Goal: Information Seeking & Learning: Check status

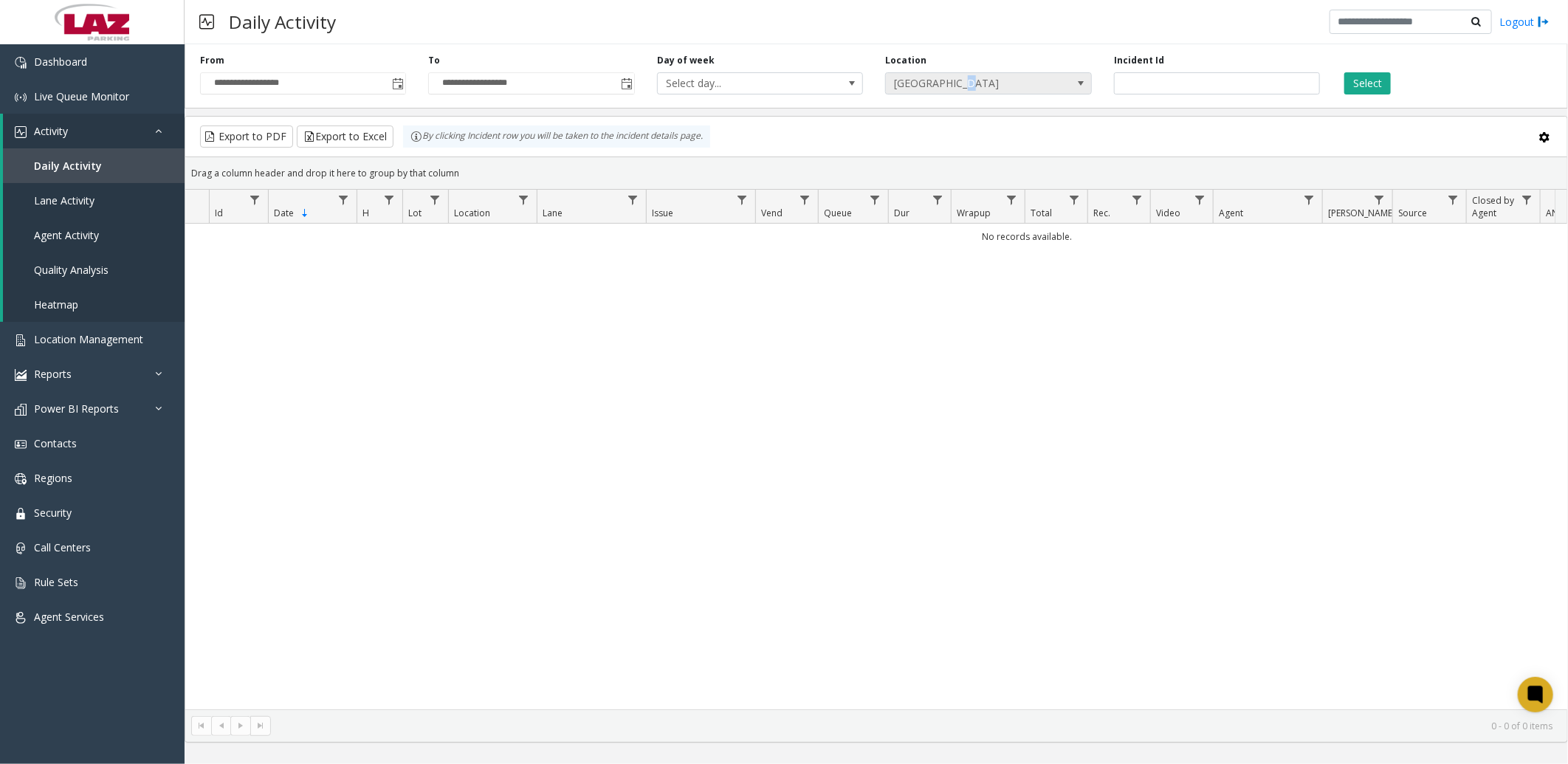
click at [962, 86] on span "[GEOGRAPHIC_DATA]" at bounding box center [967, 83] width 164 height 21
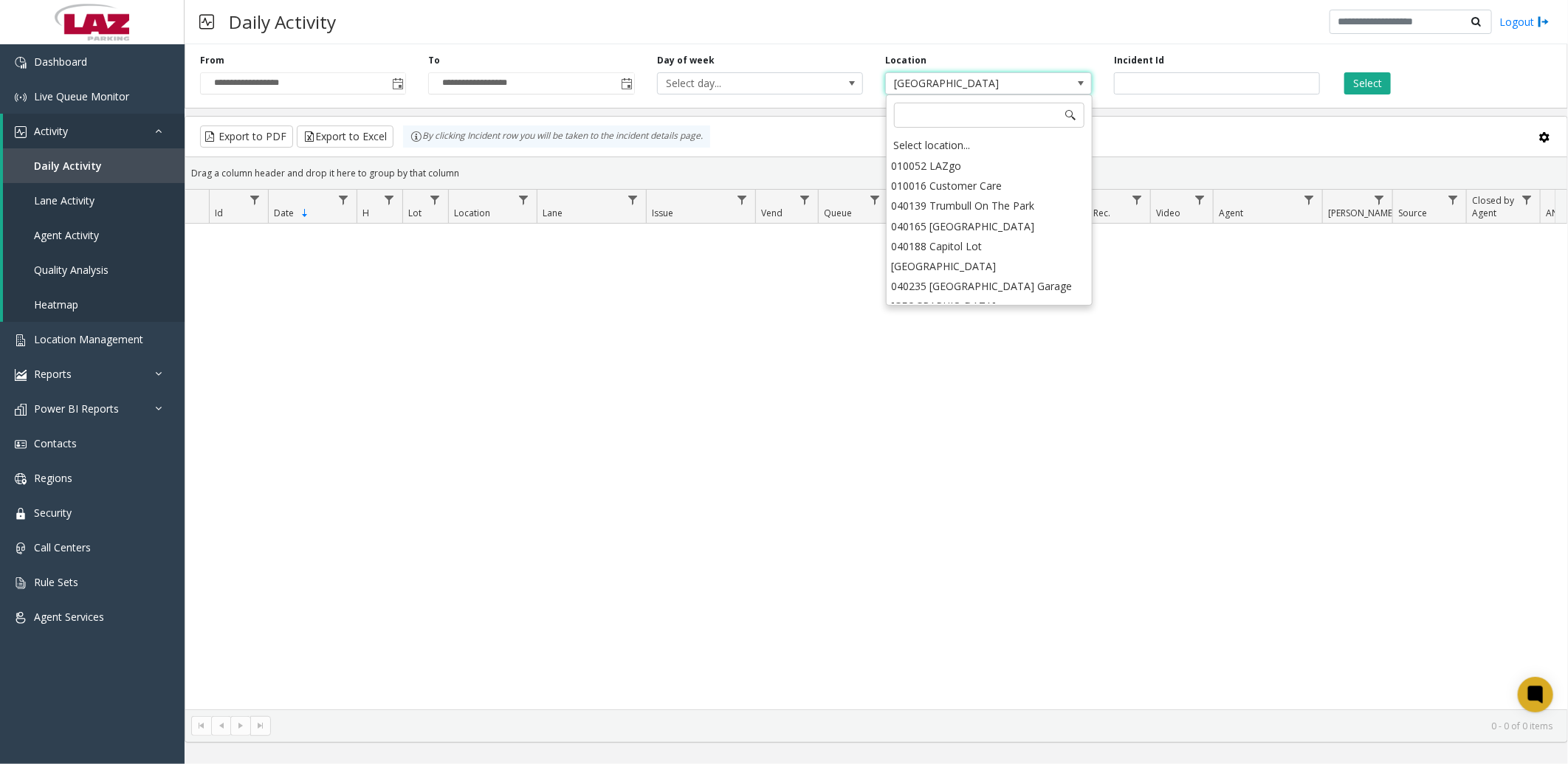
scroll to position [14390, 0]
drag, startPoint x: 962, startPoint y: 86, endPoint x: 952, endPoint y: 107, distance: 23.3
click at [952, 107] on input at bounding box center [988, 115] width 190 height 25
click at [772, 448] on div "No records available." at bounding box center [876, 466] width 1381 height 485
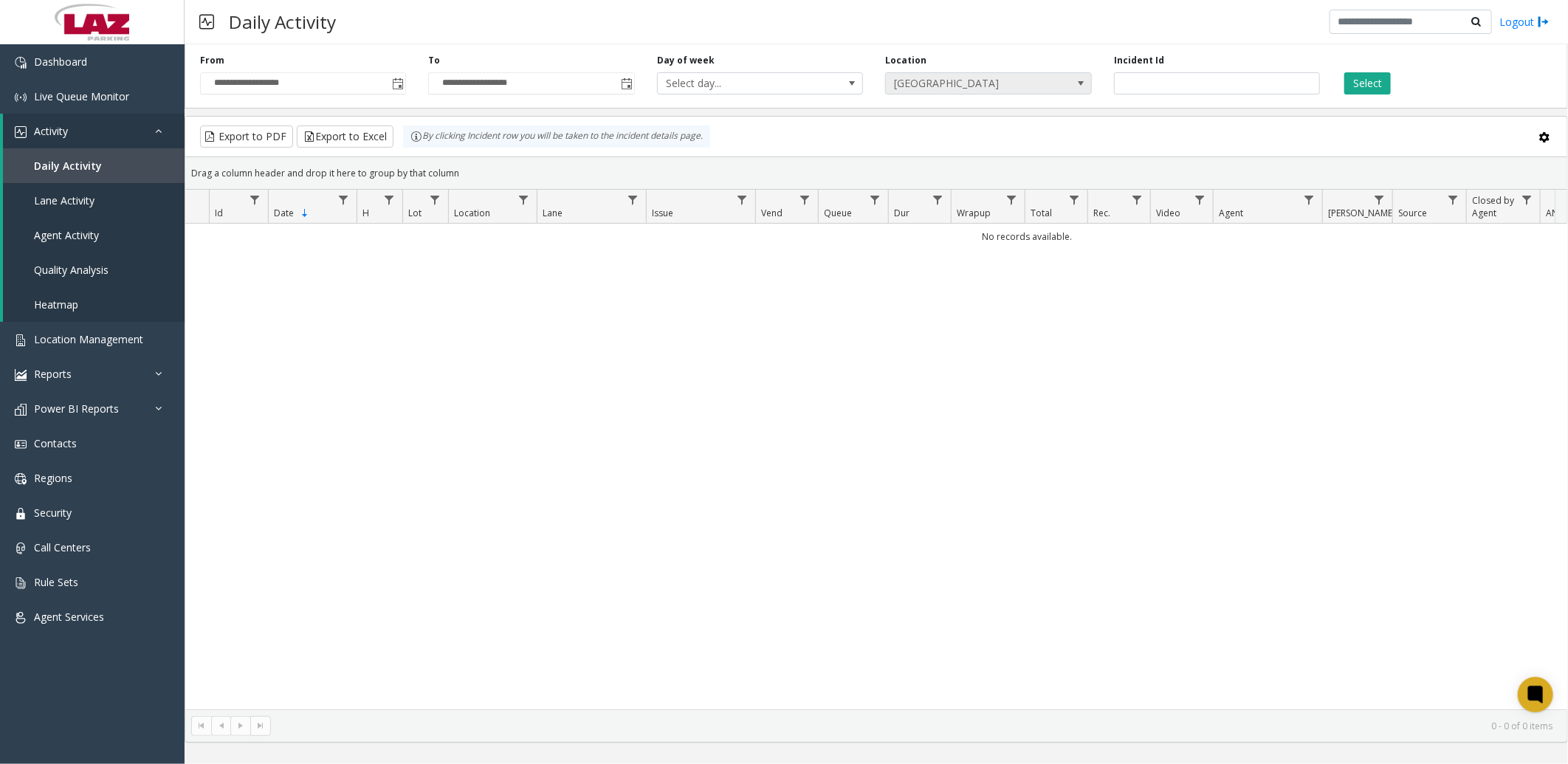
click at [1014, 78] on span "[GEOGRAPHIC_DATA]" at bounding box center [967, 83] width 164 height 21
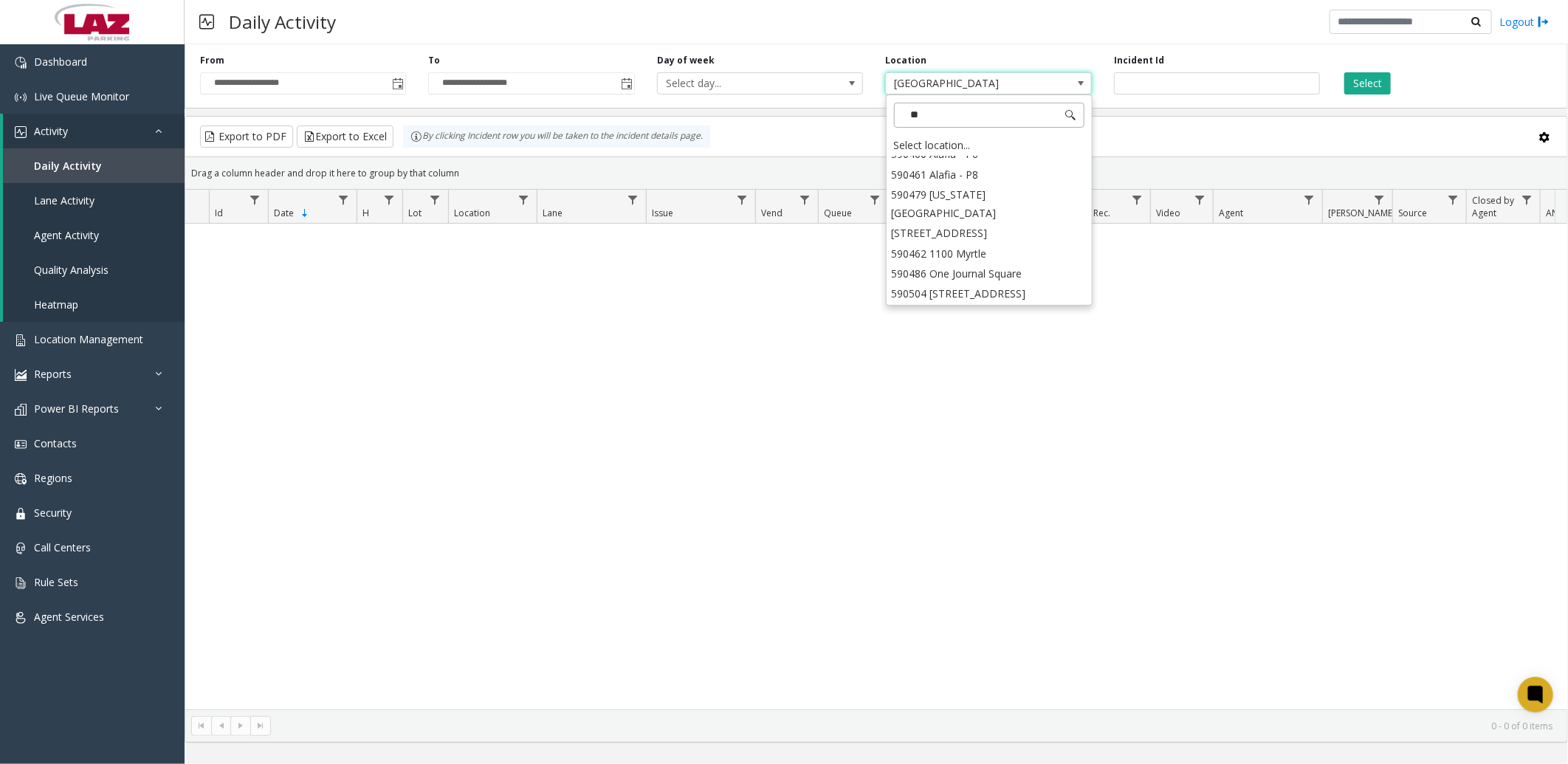
scroll to position [0, 0]
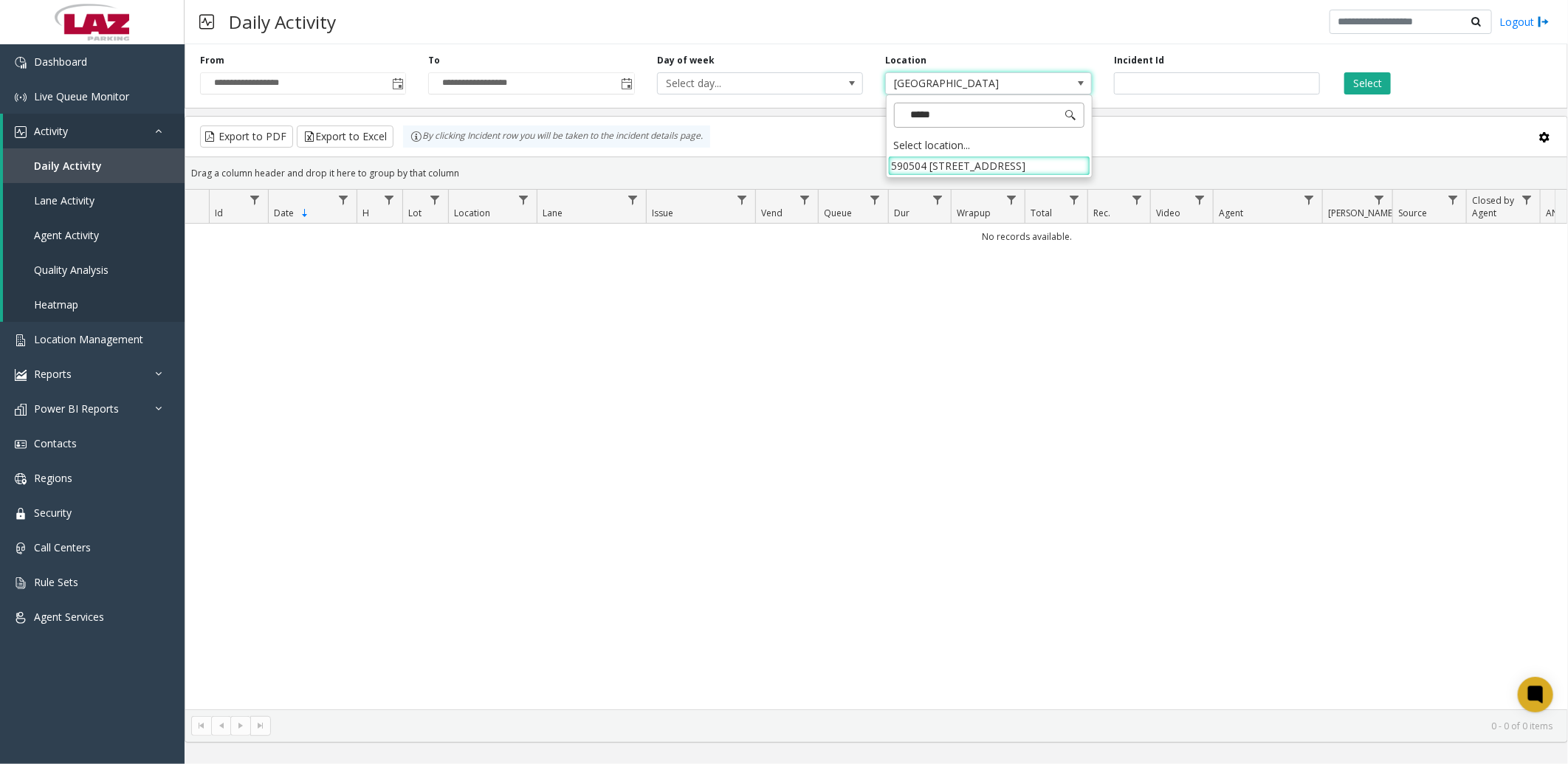
type input "******"
click at [1360, 86] on button "Select" at bounding box center [1367, 83] width 46 height 22
click at [397, 81] on span "Toggle popup" at bounding box center [397, 83] width 12 height 12
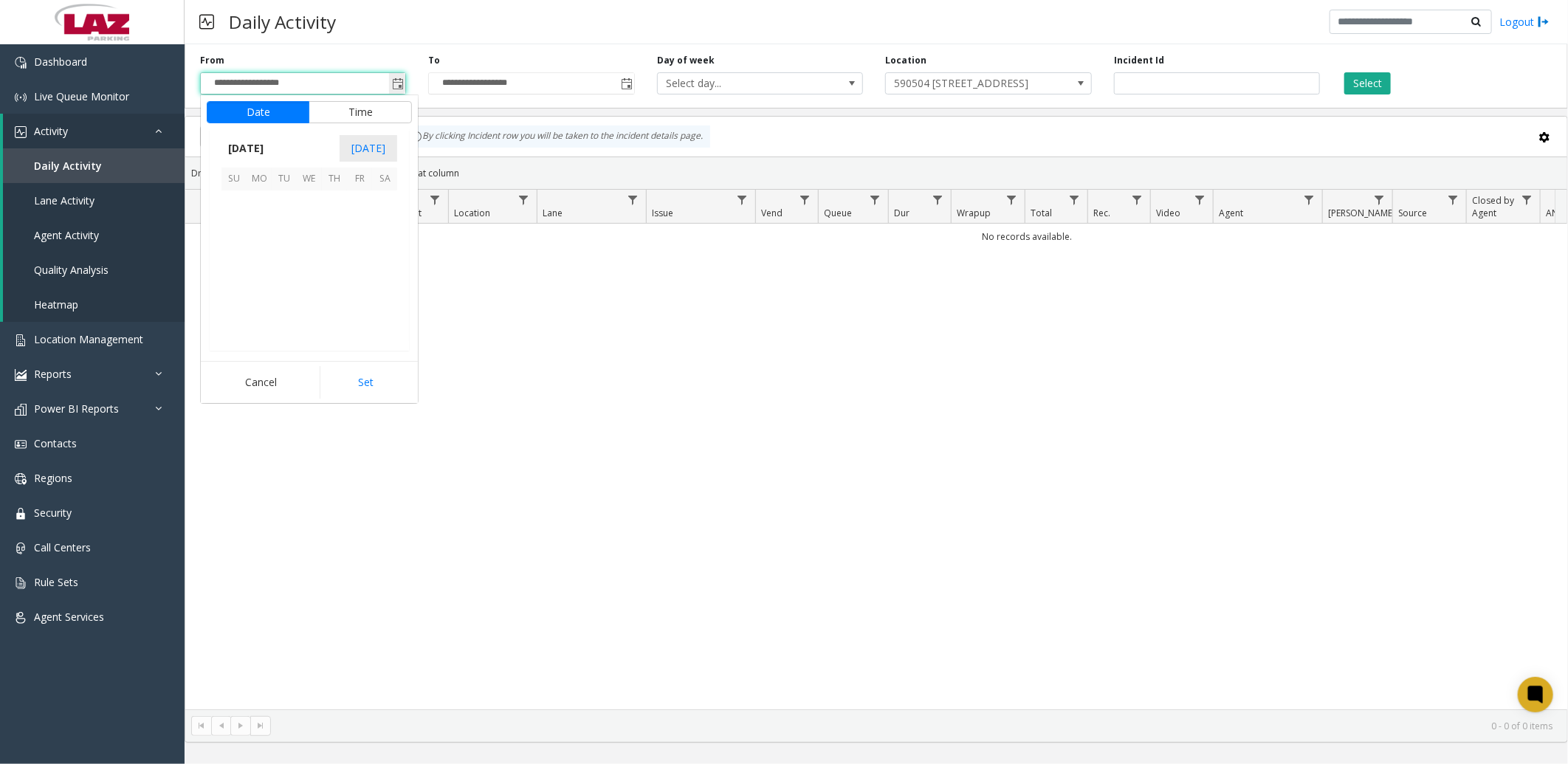
scroll to position [264682, 0]
click at [357, 207] on span "1" at bounding box center [359, 203] width 25 height 25
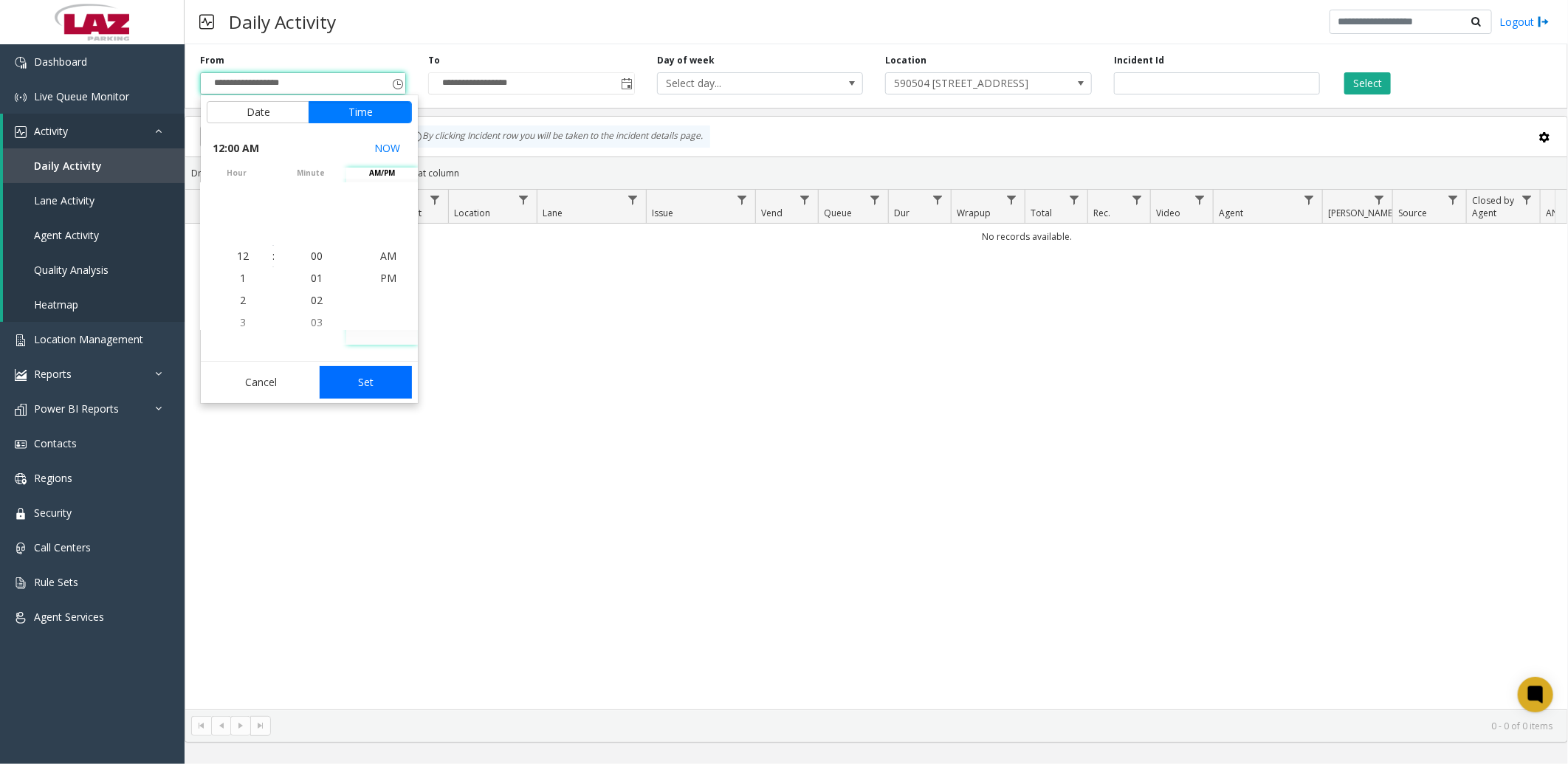
click at [373, 381] on button "Set" at bounding box center [366, 382] width 93 height 32
type input "**********"
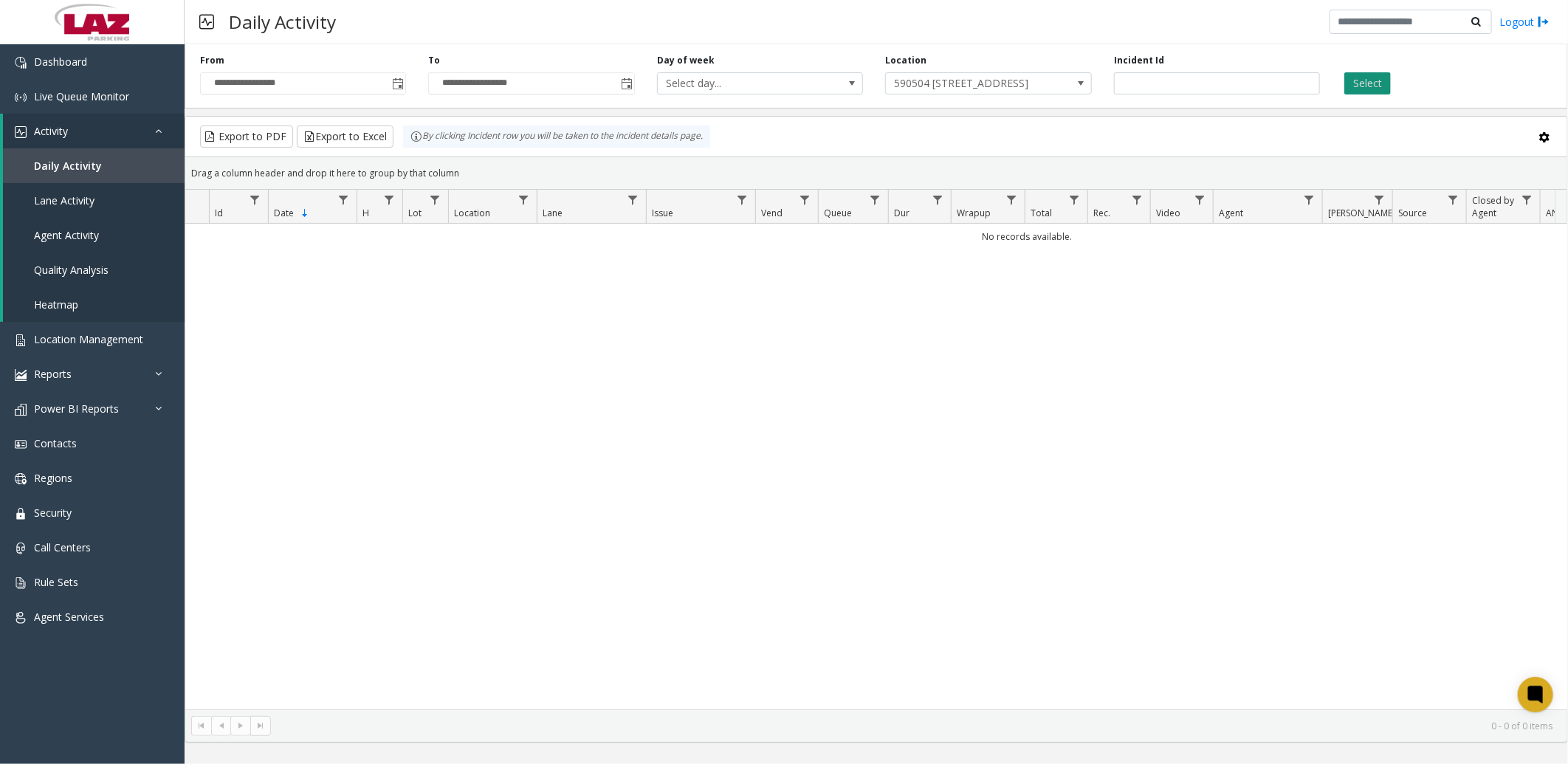
click at [1378, 82] on button "Select" at bounding box center [1367, 83] width 46 height 22
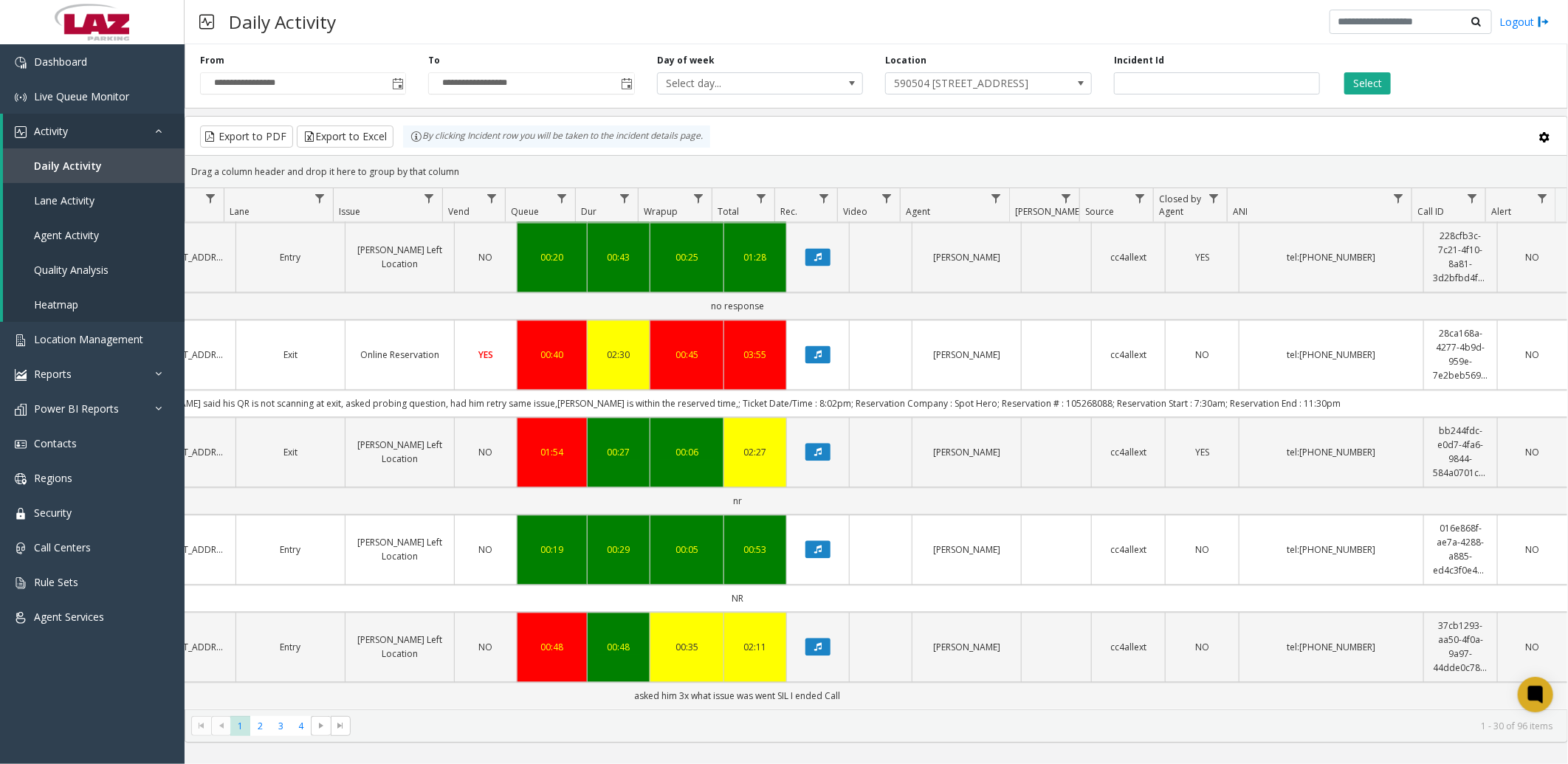
scroll to position [2069, 313]
click at [1021, 519] on td "Data table" at bounding box center [1055, 549] width 70 height 70
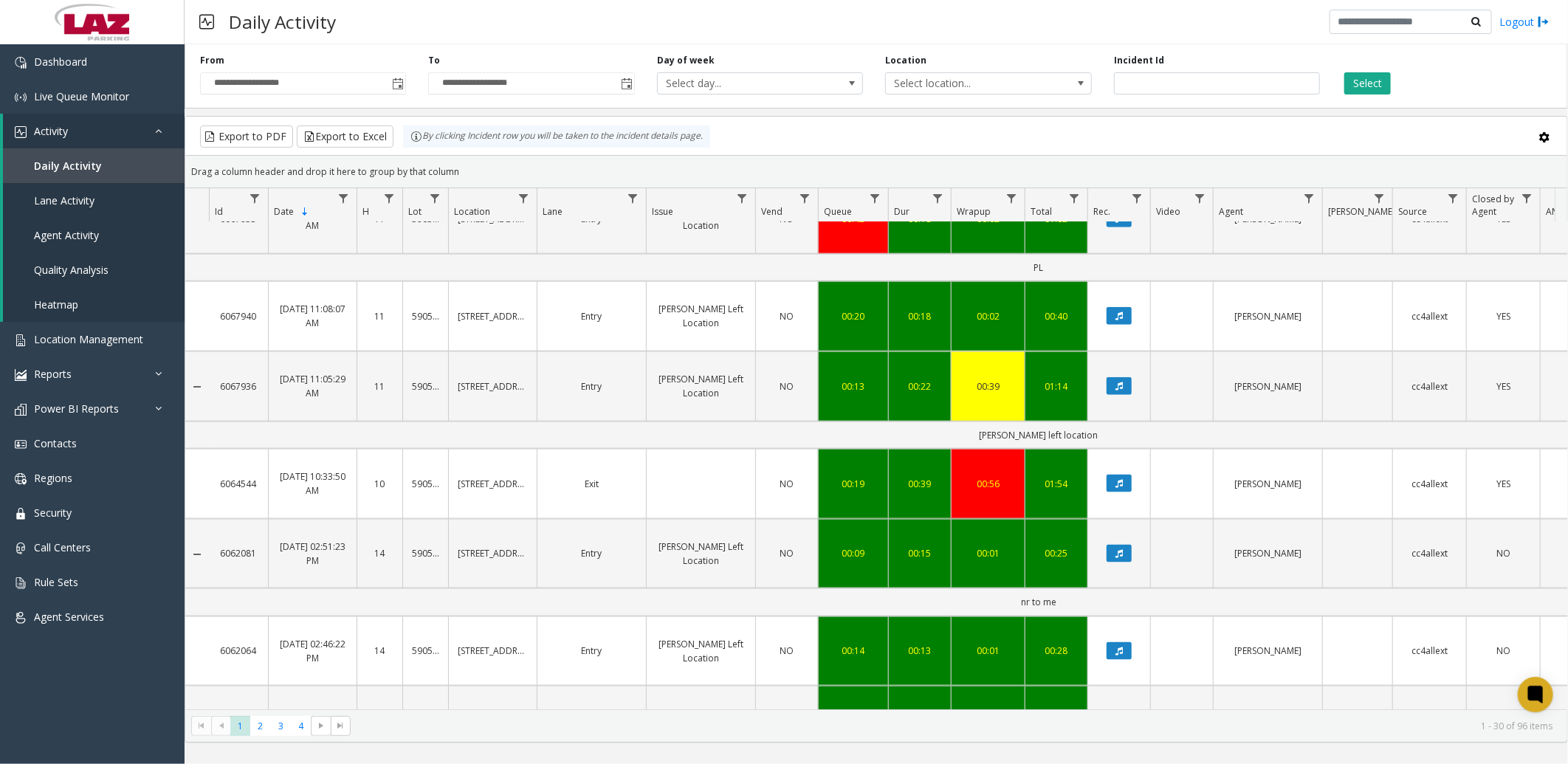
scroll to position [1230, 0]
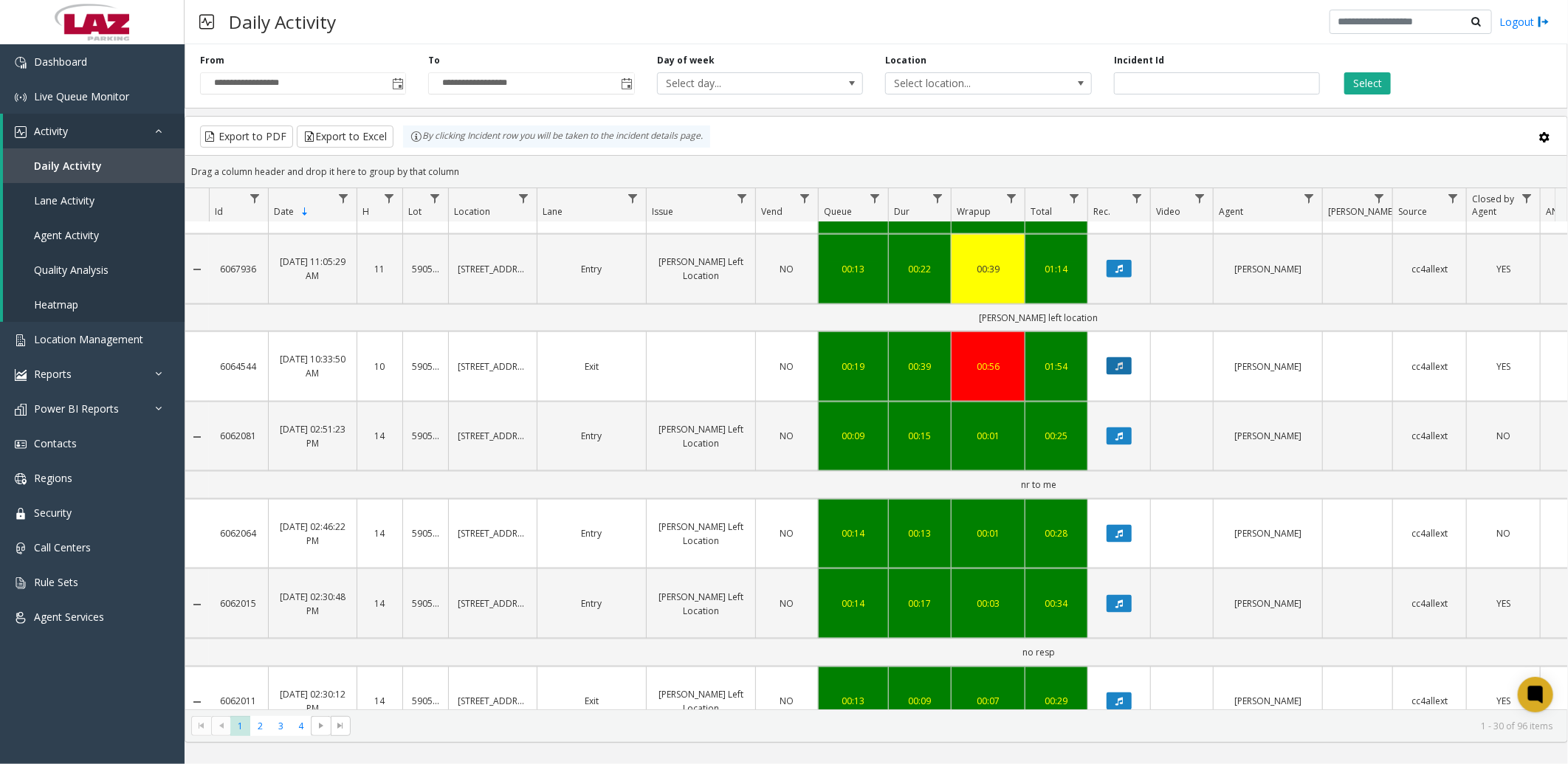
click at [1118, 371] on icon "Data table" at bounding box center [1119, 365] width 8 height 8
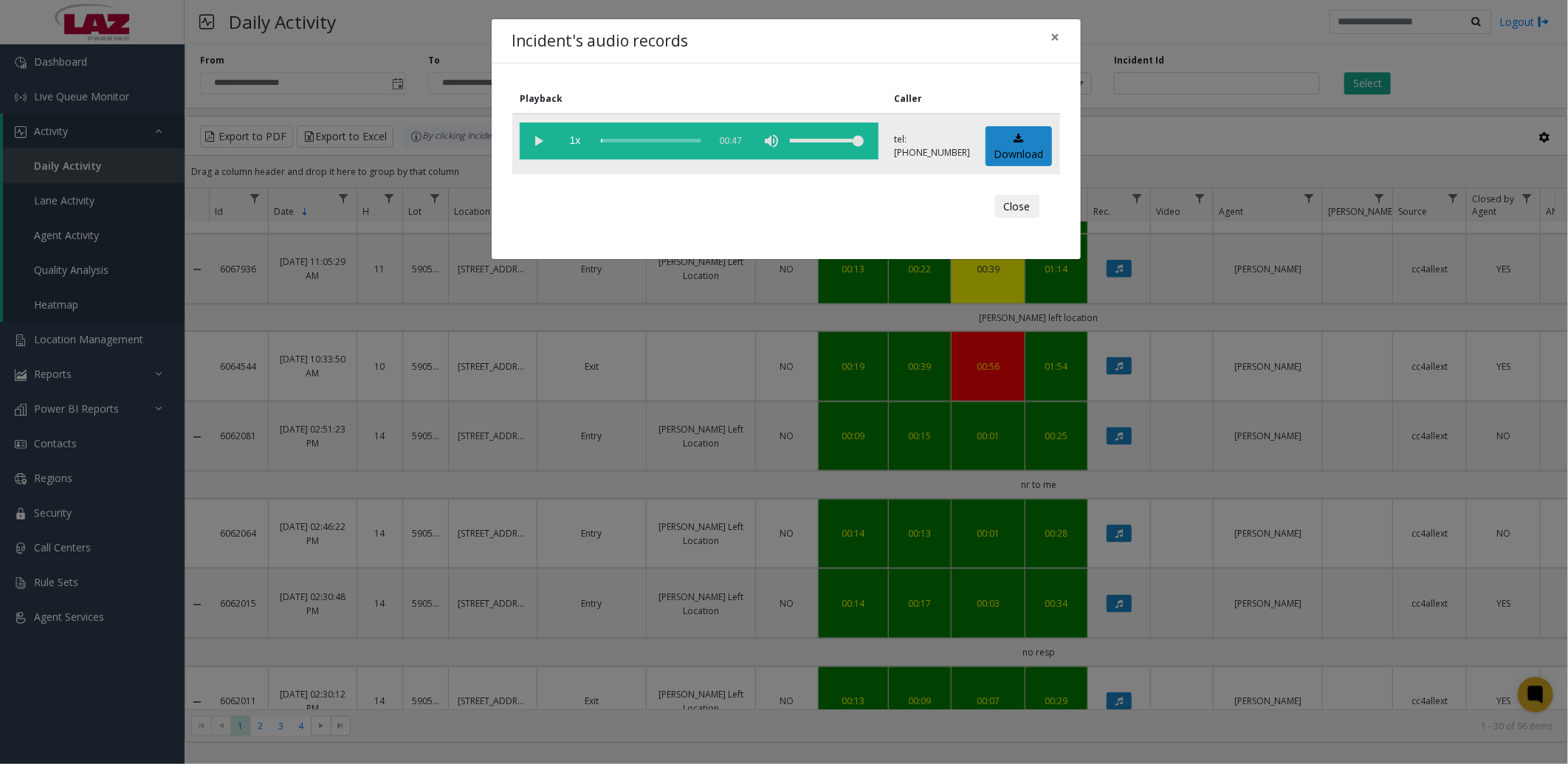
click at [529, 141] on vg-play-pause at bounding box center [538, 141] width 37 height 37
click at [635, 146] on div "scrub bar" at bounding box center [651, 141] width 100 height 37
click at [1014, 207] on button "Close" at bounding box center [1017, 207] width 44 height 24
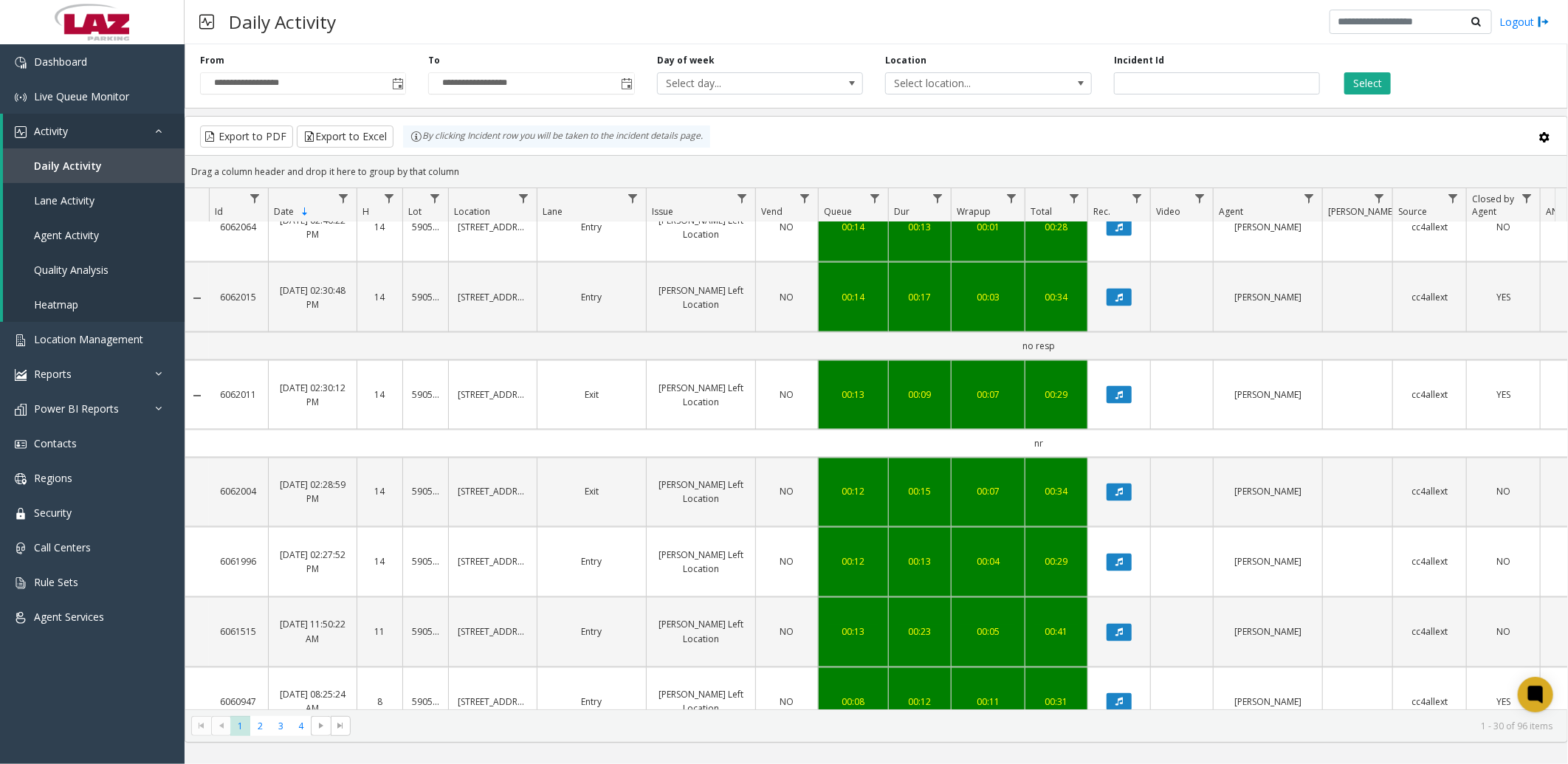
scroll to position [1558, 0]
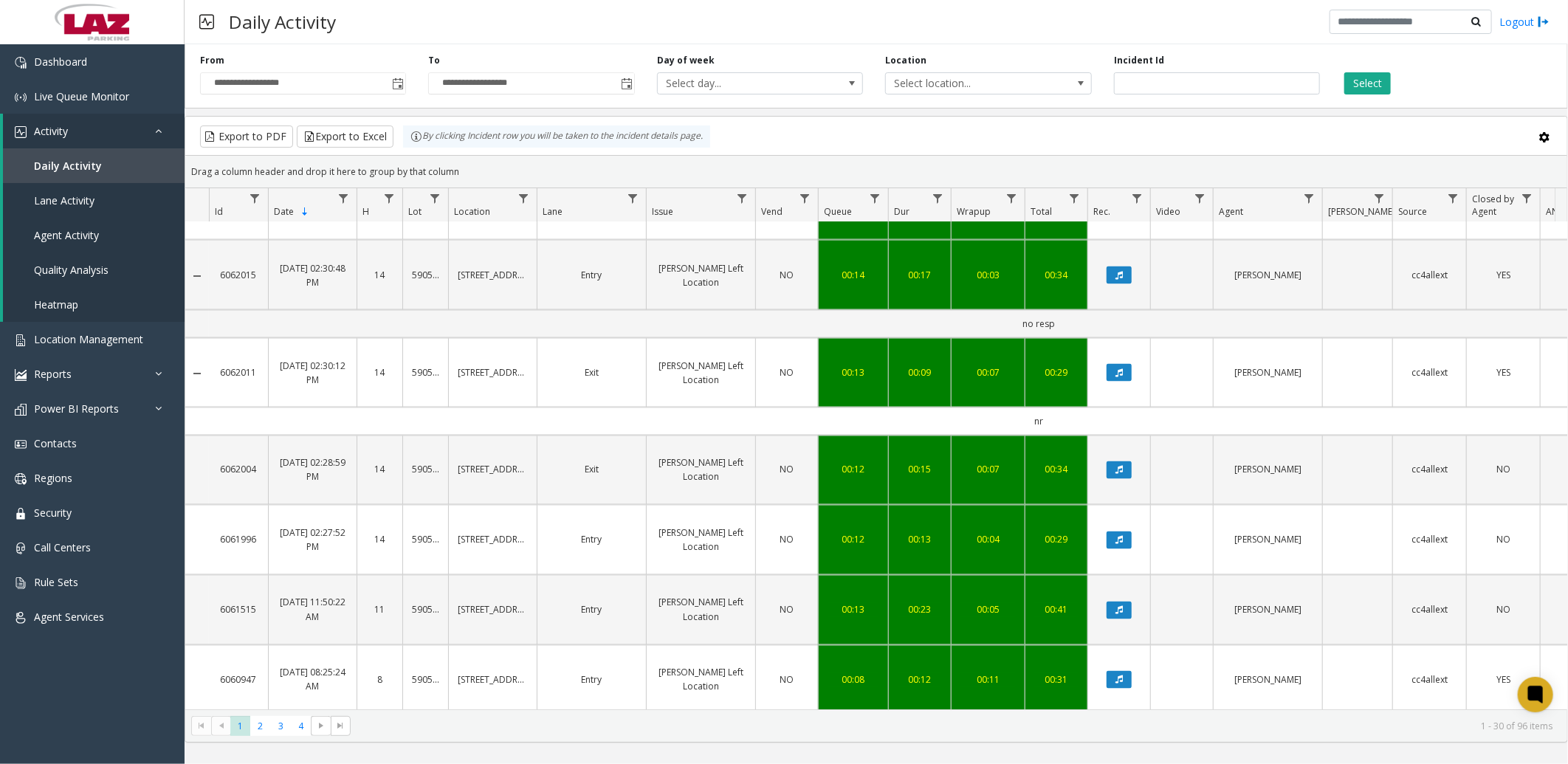
click at [762, 145] on div "Export to PDF Export to Excel By clicking Incident row you will be taken to the…" at bounding box center [877, 136] width 1357 height 22
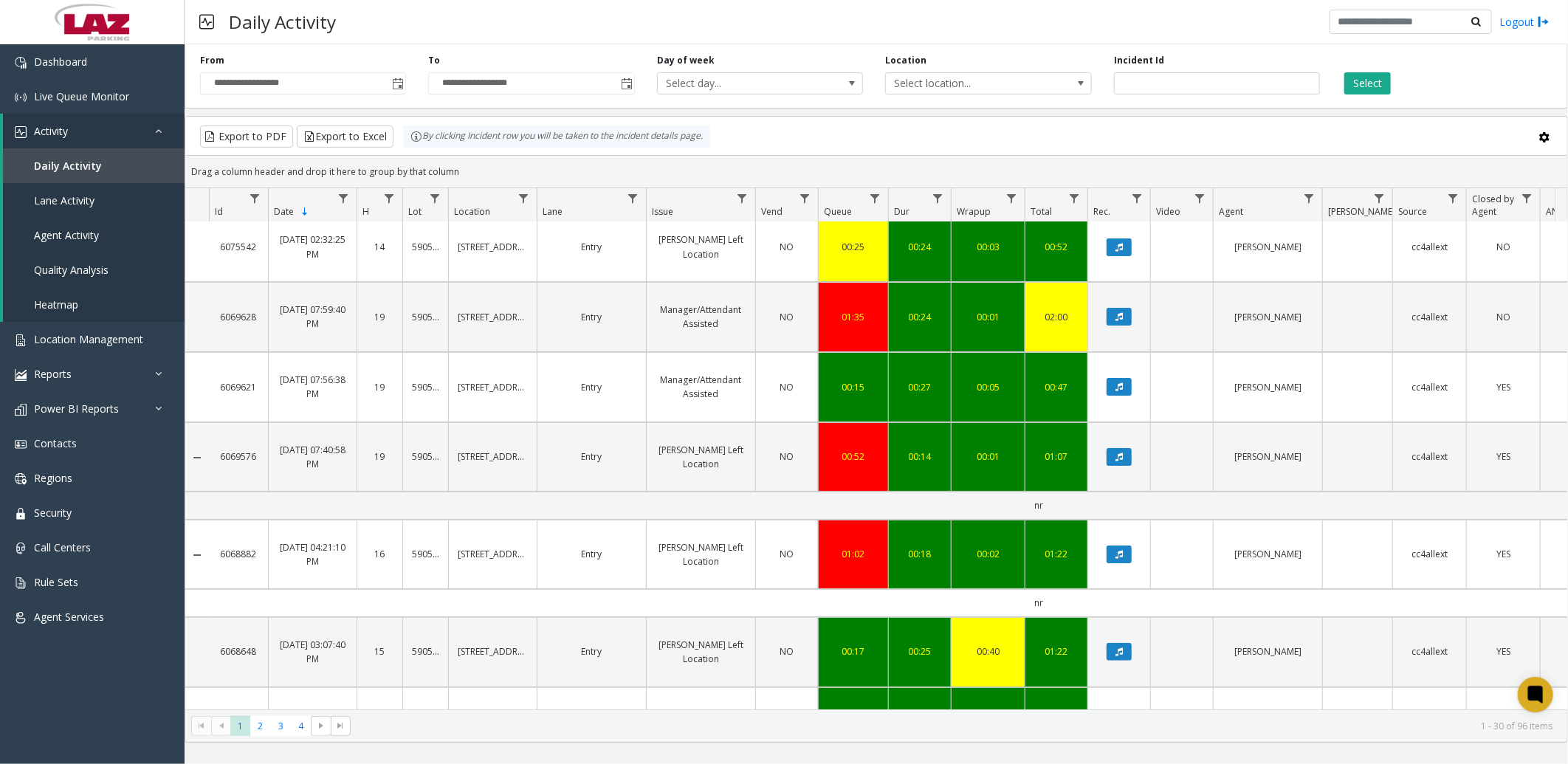
scroll to position [0, 0]
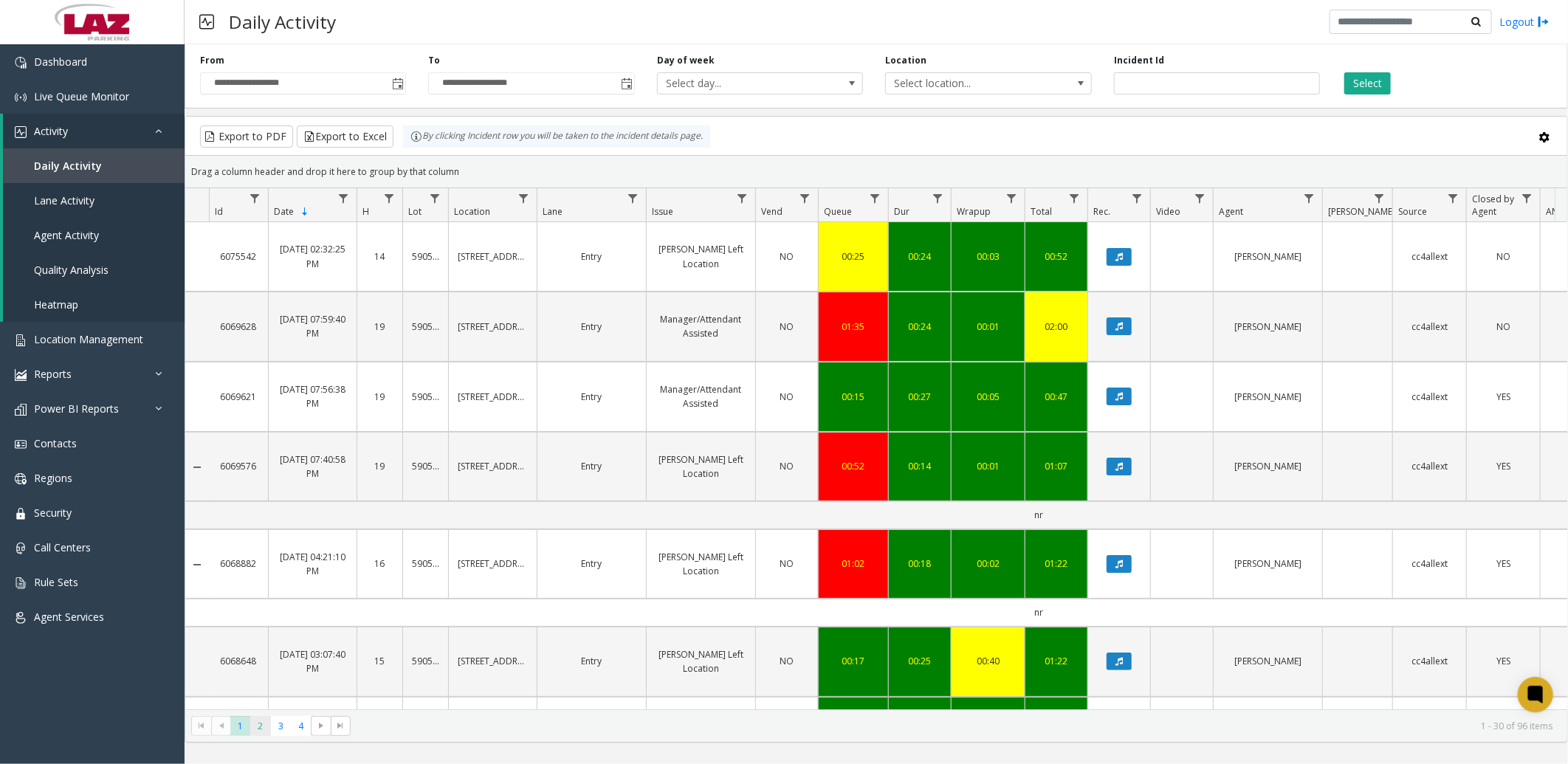
click at [258, 726] on span "2" at bounding box center [261, 726] width 20 height 20
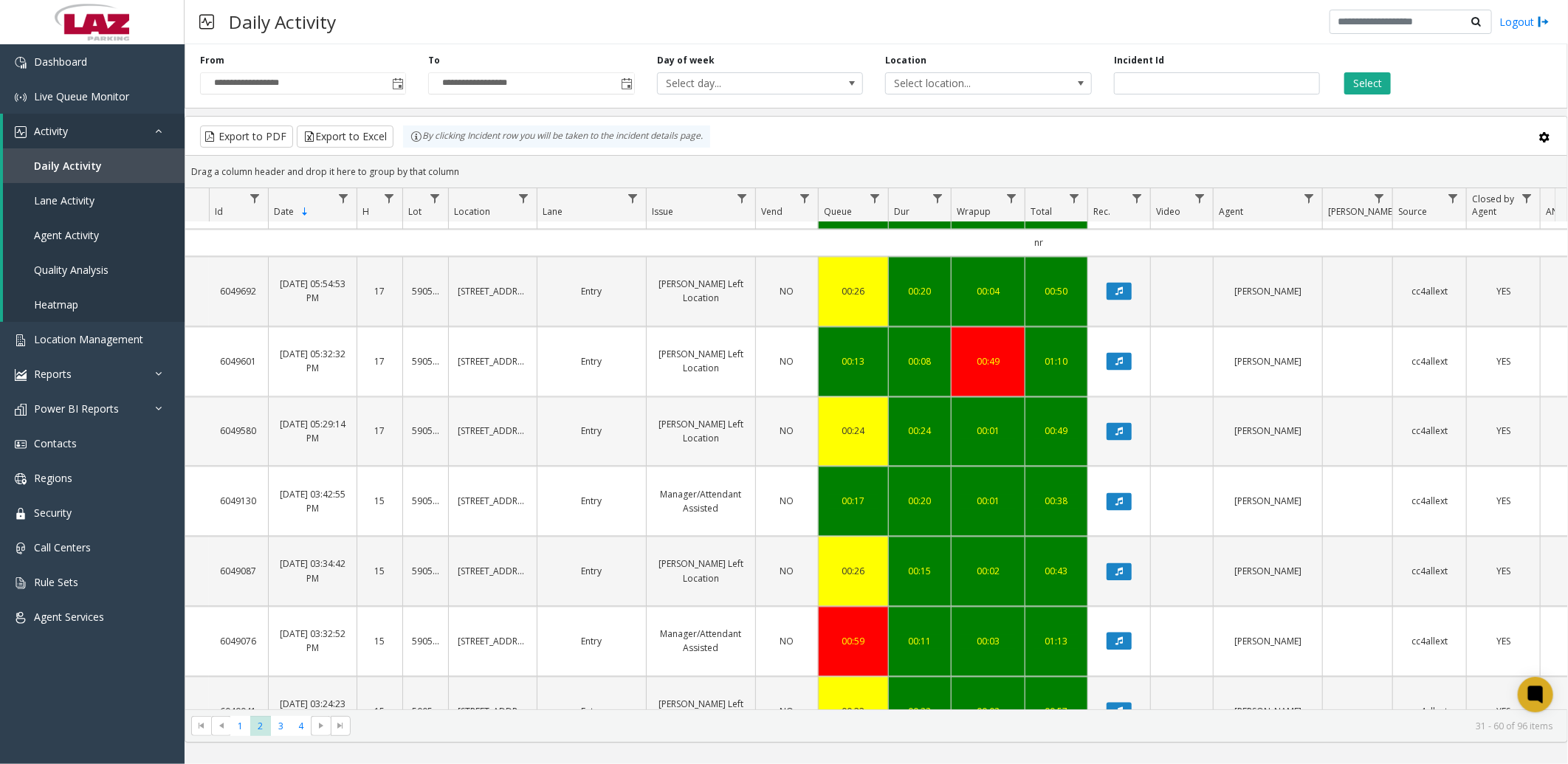
scroll to position [1931, 0]
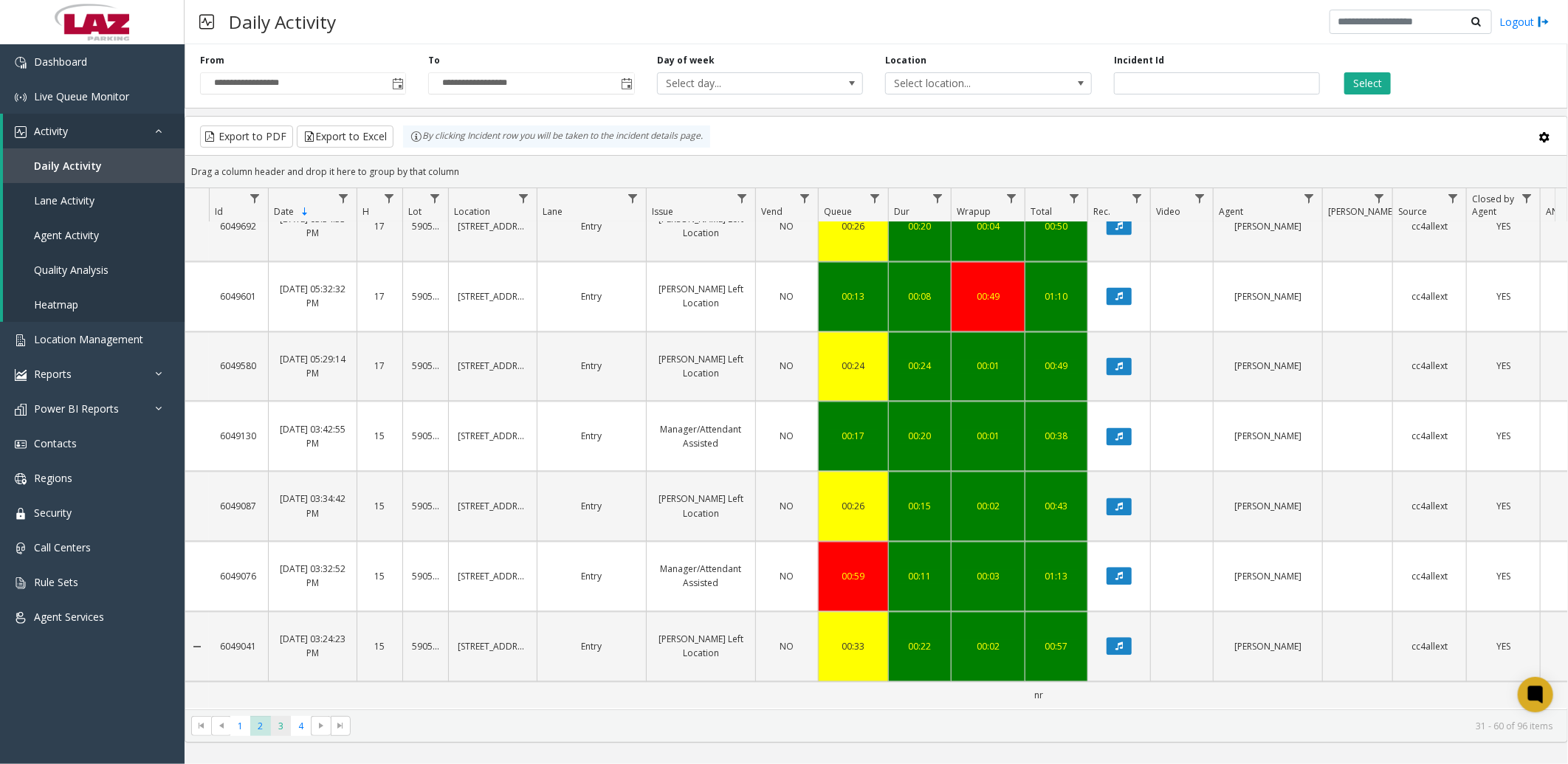
click at [284, 729] on span "3" at bounding box center [281, 726] width 20 height 20
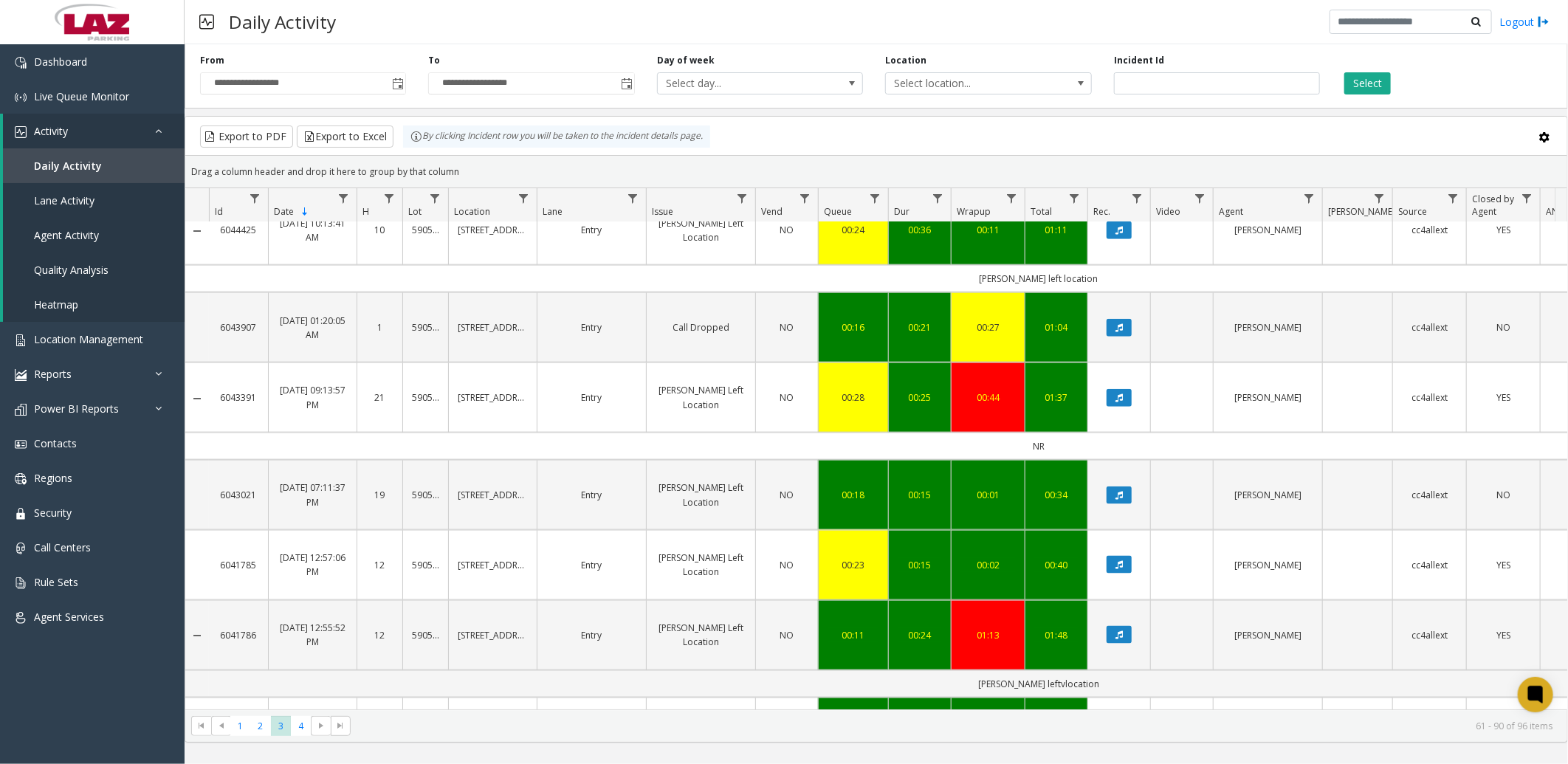
scroll to position [1031, 0]
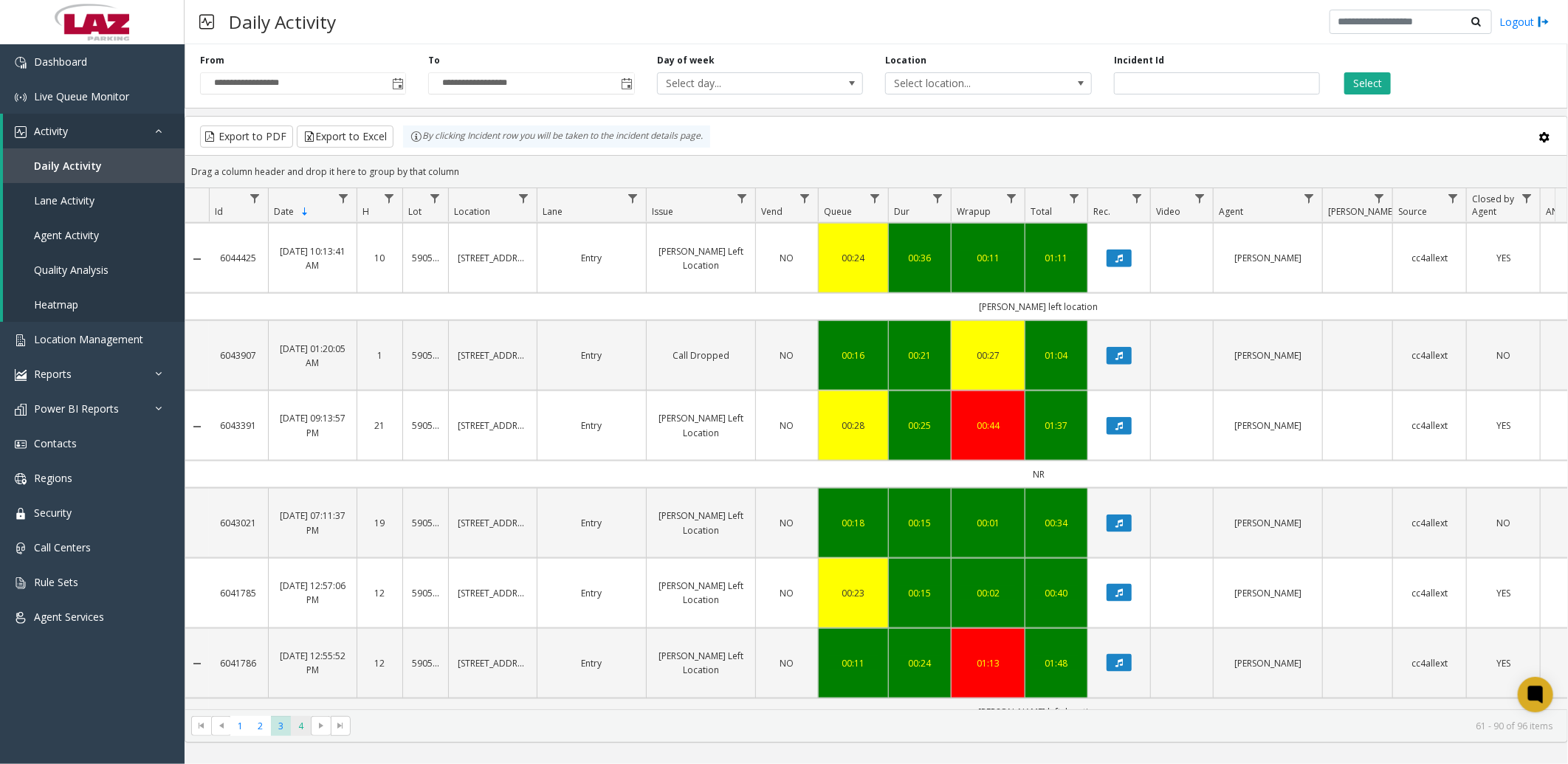
click at [298, 733] on span "4" at bounding box center [301, 726] width 20 height 20
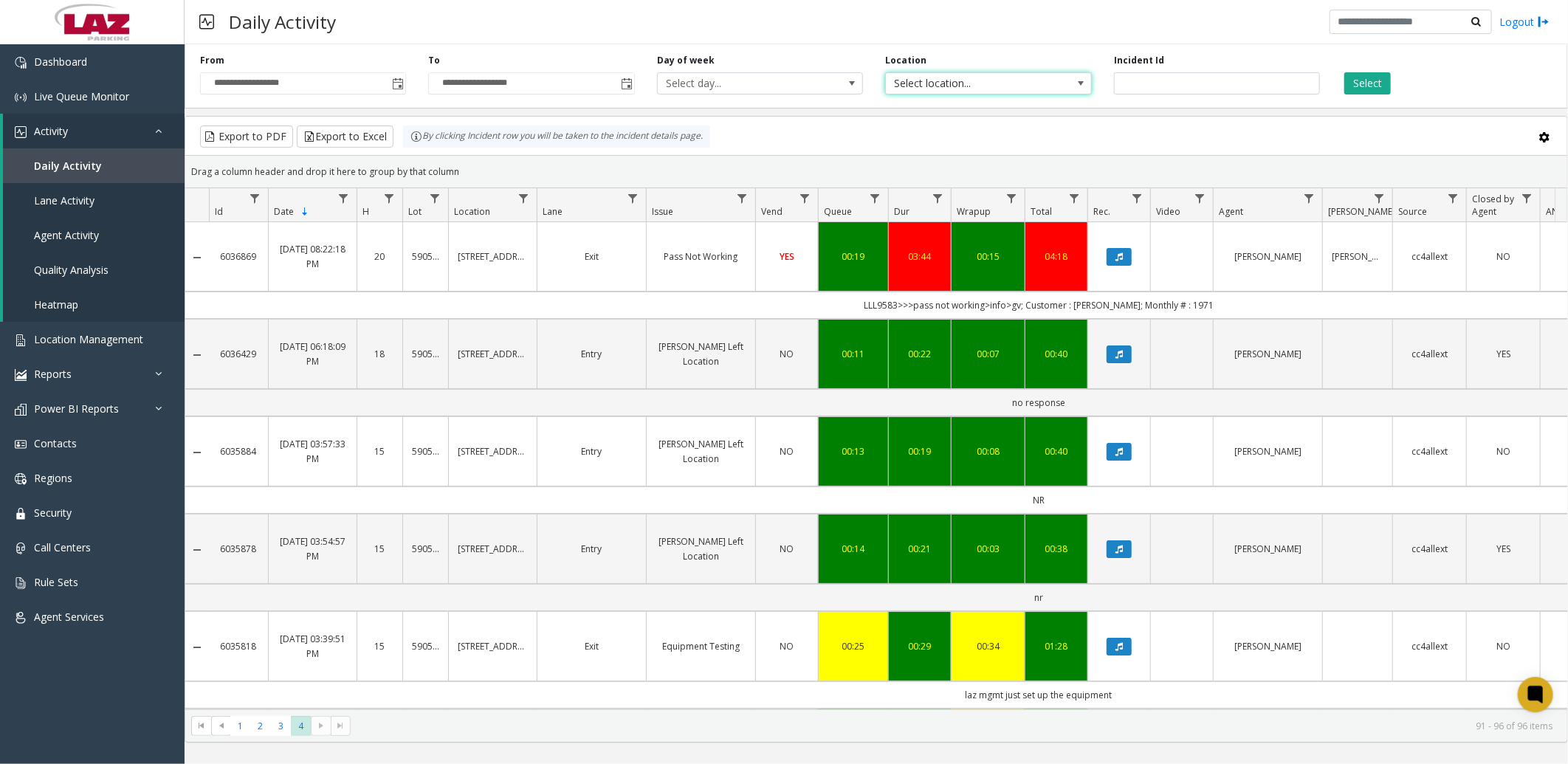
click at [924, 82] on span "Select location..." at bounding box center [967, 83] width 164 height 21
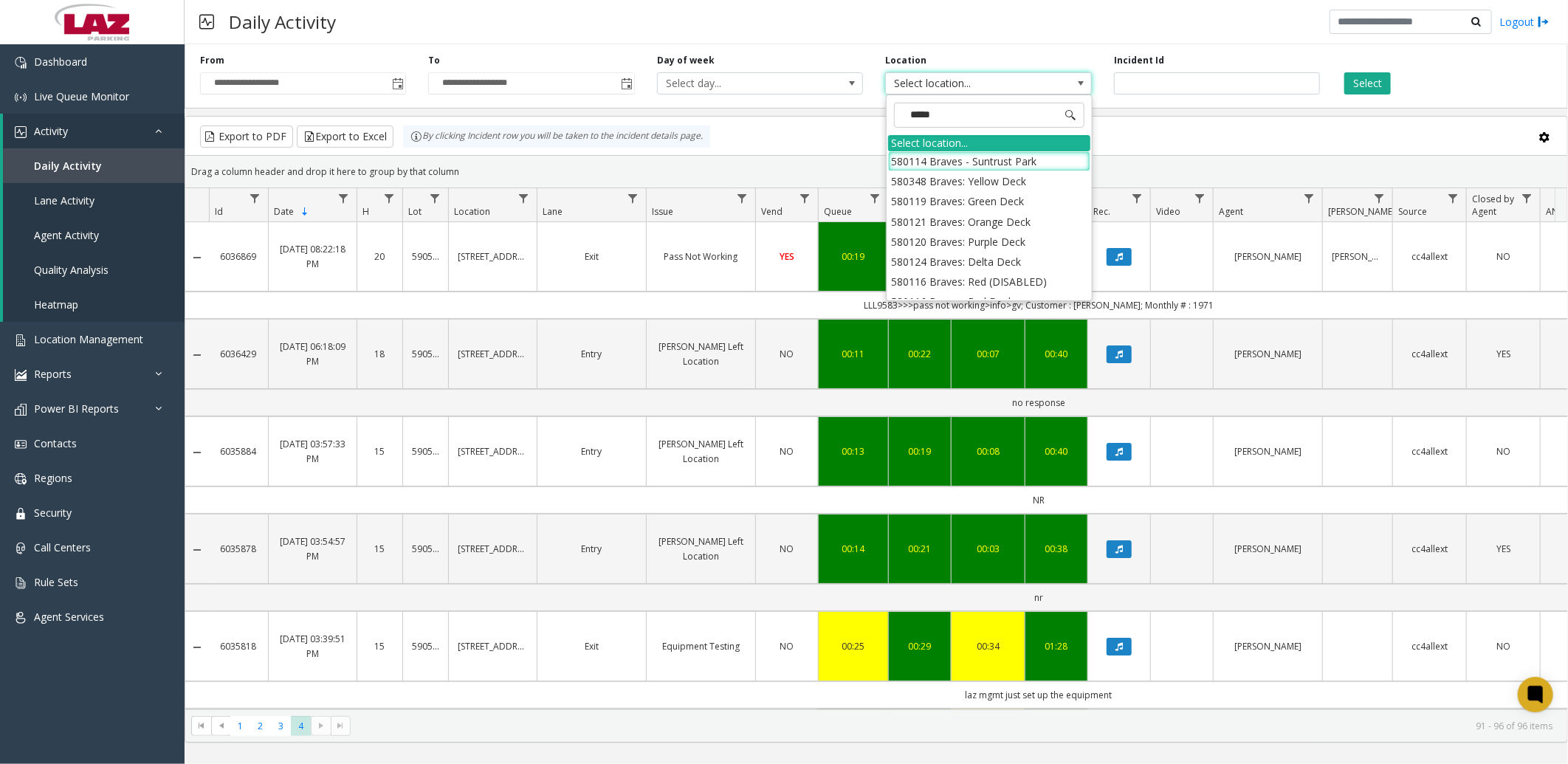
type input "******"
click at [990, 292] on li "580666 Braves: The Commons" at bounding box center [989, 289] width 202 height 20
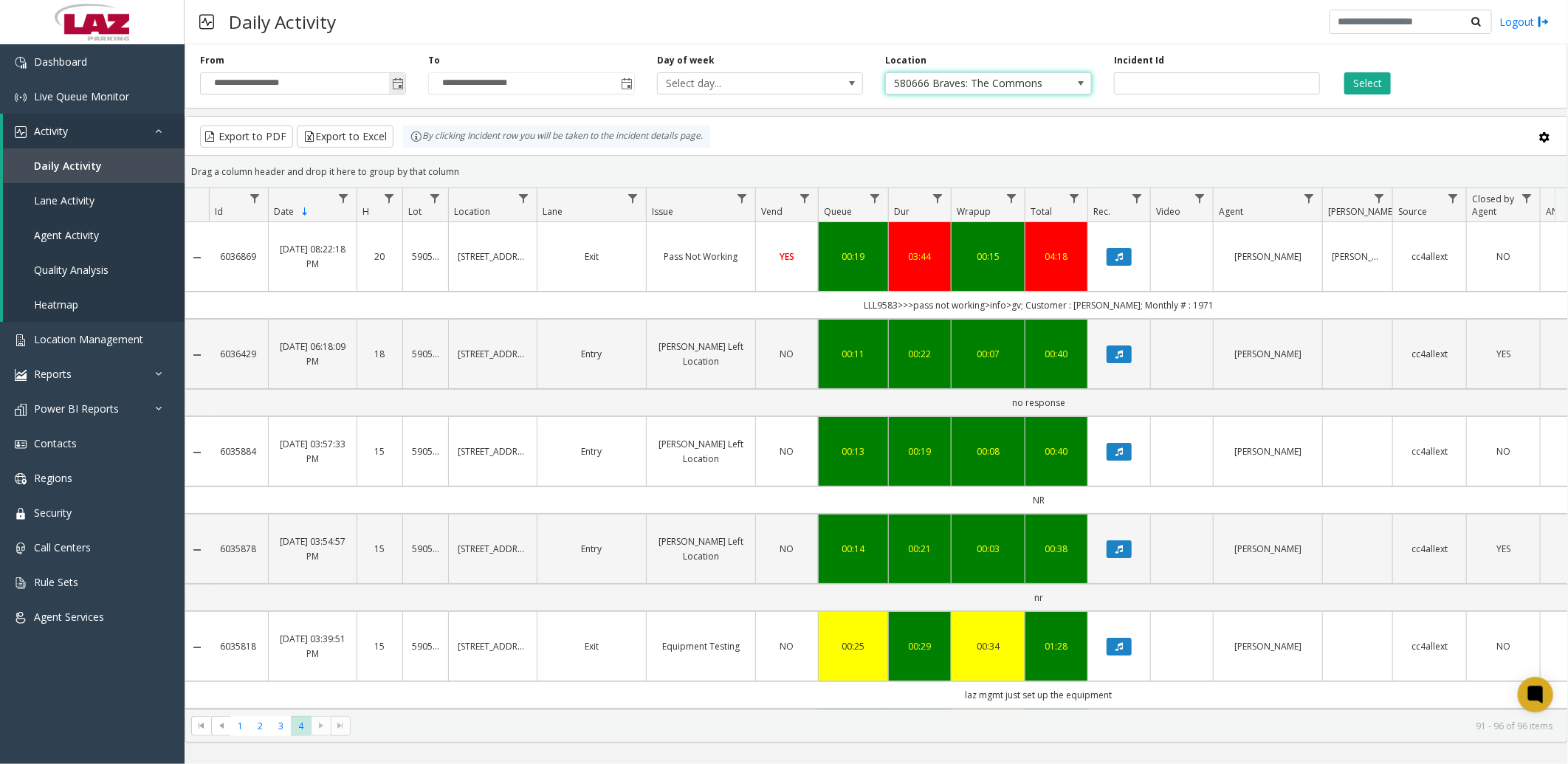
click at [399, 82] on span "Toggle popup" at bounding box center [397, 83] width 12 height 12
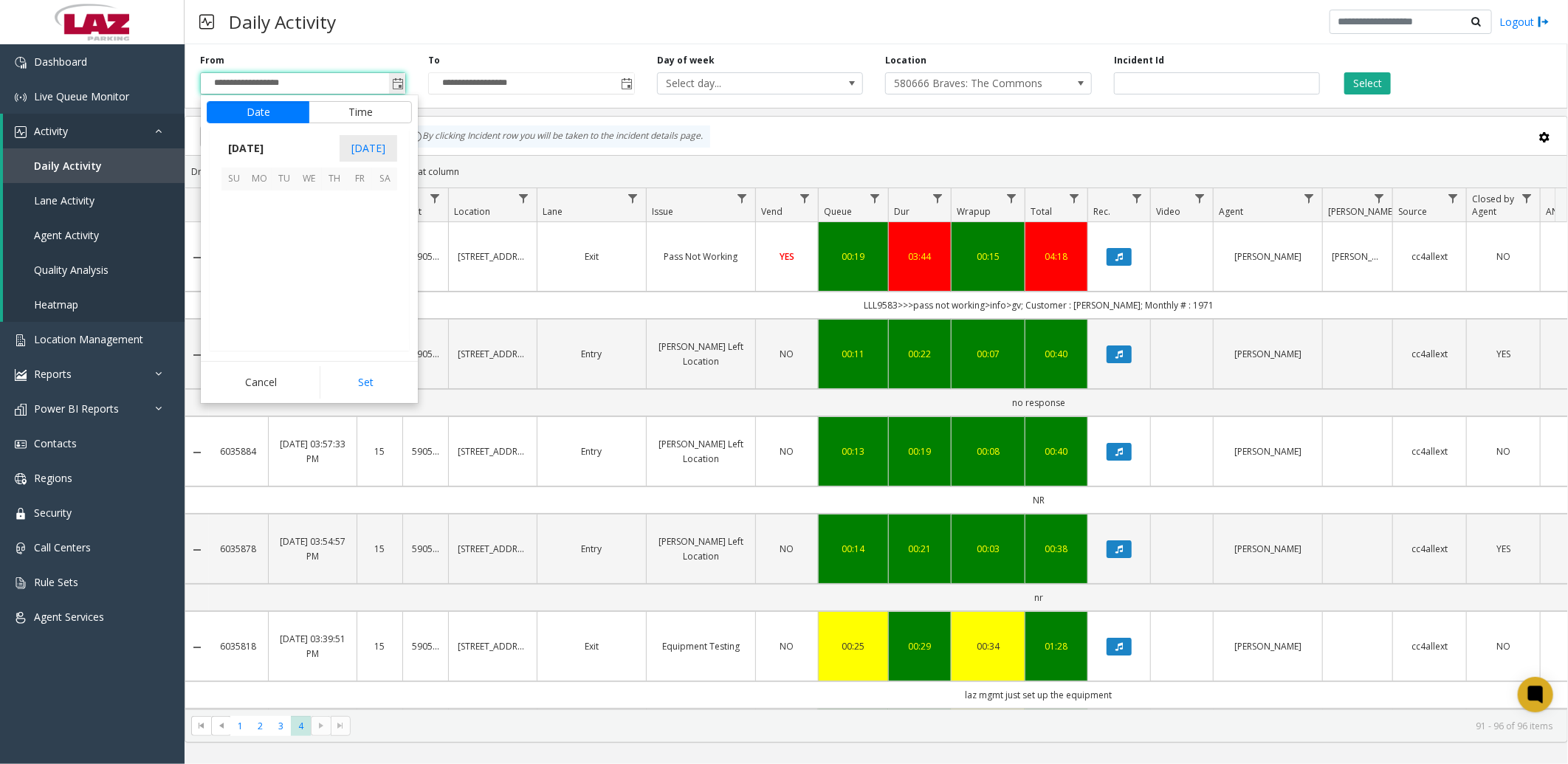
scroll to position [264682, 0]
click at [264, 283] on span "18" at bounding box center [259, 278] width 25 height 25
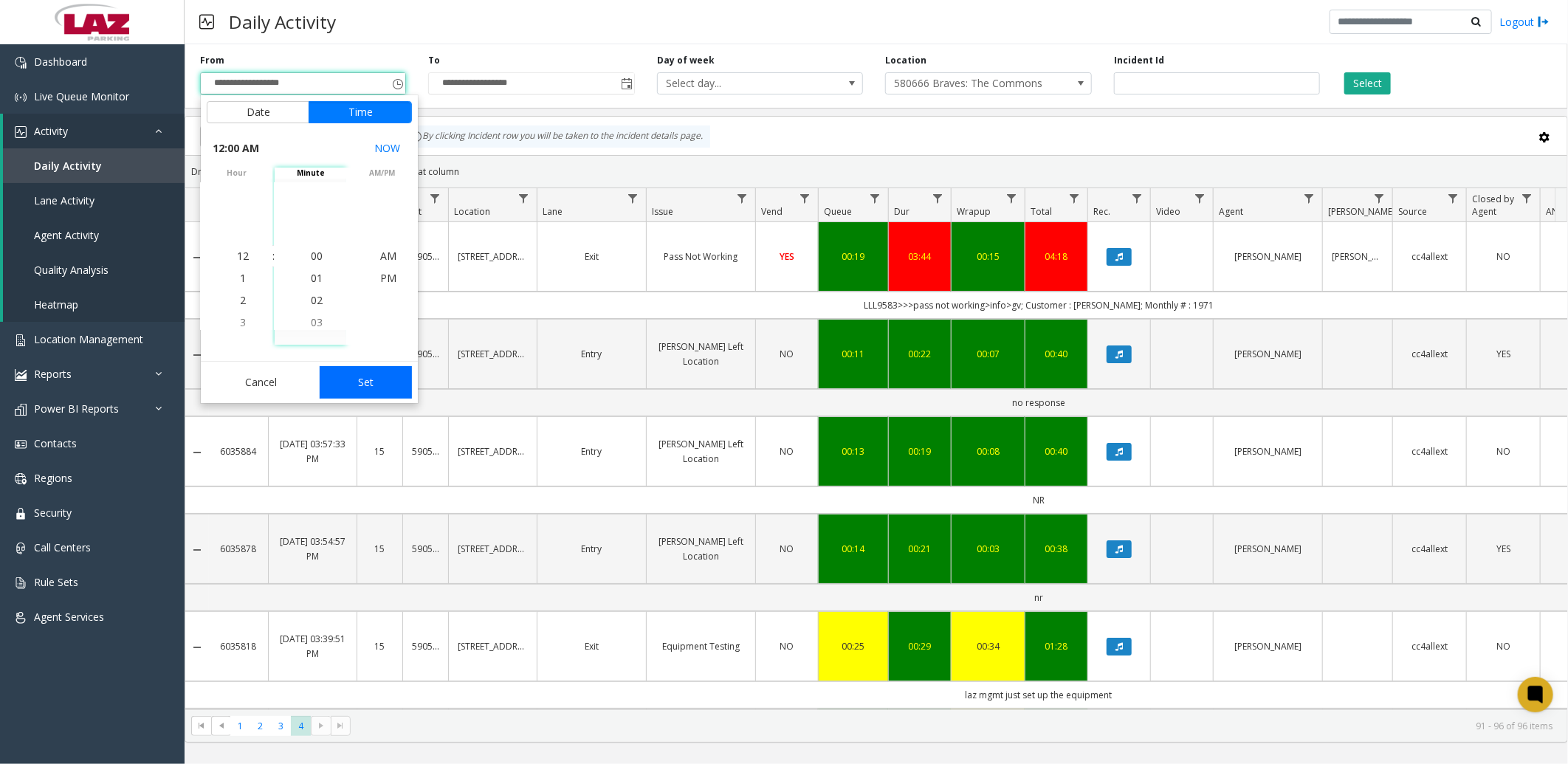
click at [381, 395] on button "Set" at bounding box center [366, 382] width 93 height 32
type input "**********"
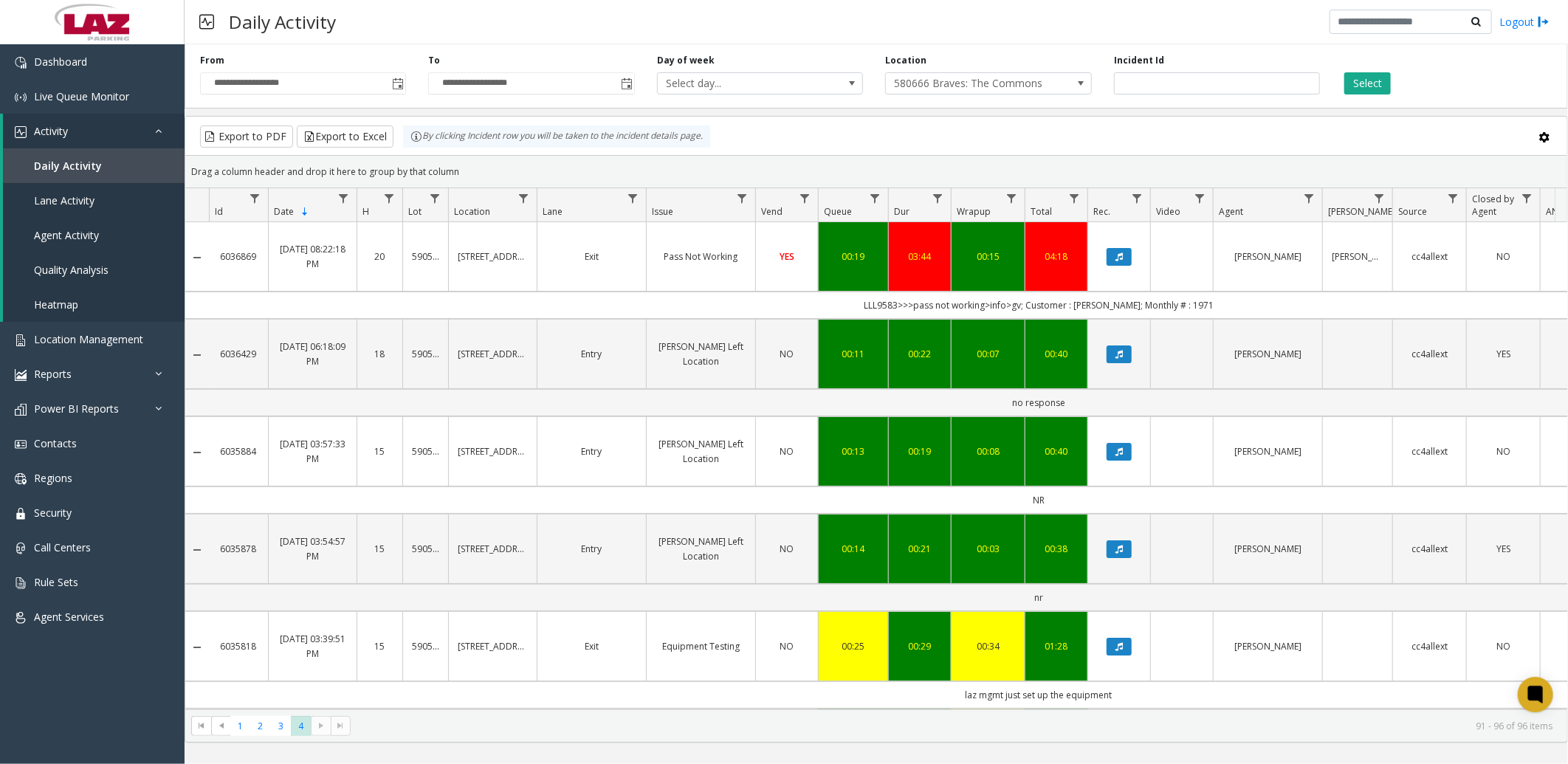
click at [377, 389] on td "no response" at bounding box center [1038, 402] width 1659 height 27
click at [1375, 79] on button "Select" at bounding box center [1367, 83] width 46 height 22
